Goal: Complete application form

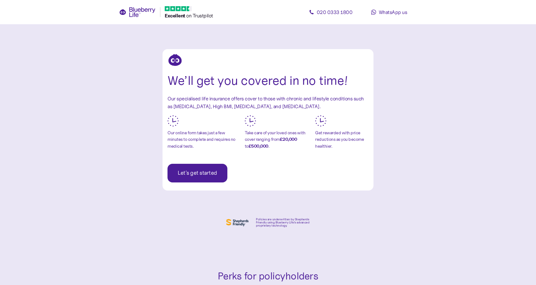
click at [193, 179] on span "Let's get started" at bounding box center [197, 173] width 39 height 18
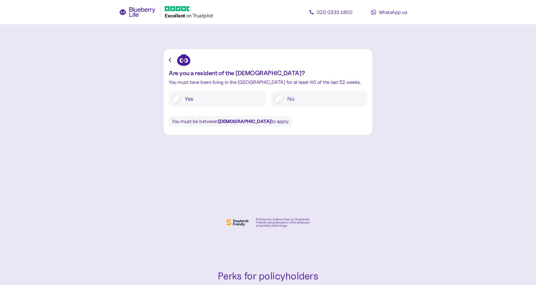
click at [206, 107] on div "Are you a resident of the [DEMOGRAPHIC_DATA]? You must have been living in the …" at bounding box center [268, 92] width 199 height 76
click at [201, 101] on label "Yes" at bounding box center [222, 98] width 82 height 9
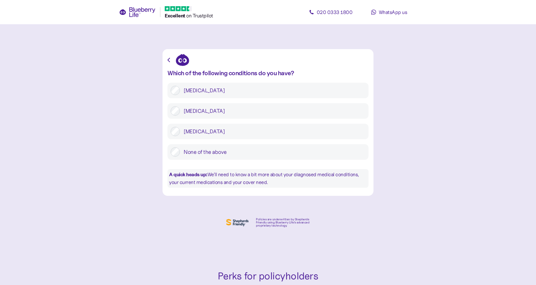
click at [212, 153] on label "None of the above" at bounding box center [273, 151] width 186 height 9
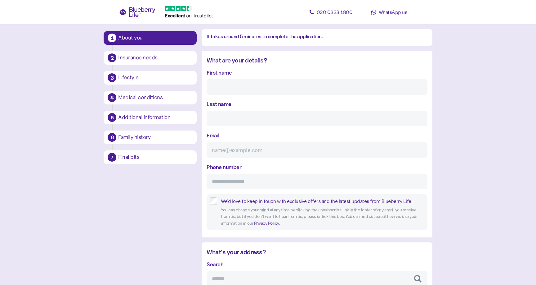
scroll to position [57, 0]
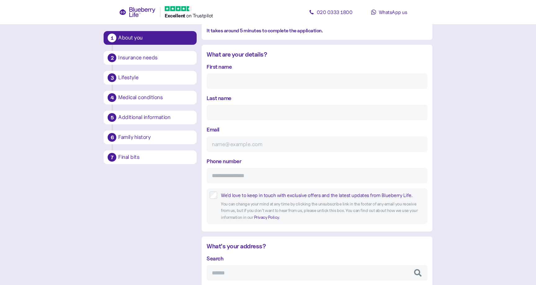
click at [241, 196] on div "We'd love to keep in touch with exclusive offers and the latest updates from Bl…" at bounding box center [322, 195] width 203 height 8
click at [240, 178] on input "Phone number" at bounding box center [317, 176] width 221 height 16
type input "*"
drag, startPoint x: 270, startPoint y: 176, endPoint x: 226, endPoint y: 175, distance: 44.1
click at [226, 175] on input "**********" at bounding box center [317, 176] width 221 height 16
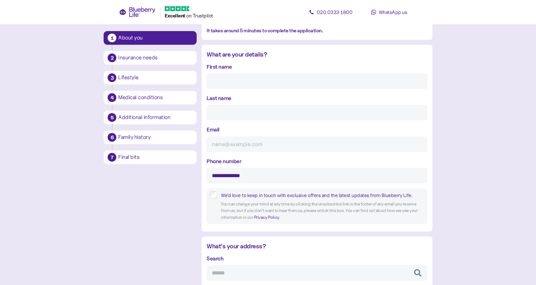
type input "**********"
